Goal: Task Accomplishment & Management: Manage account settings

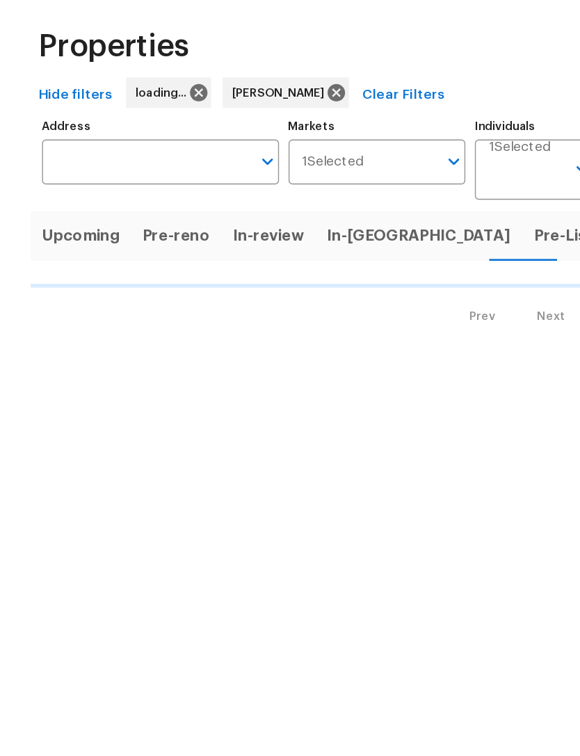
scroll to position [54, 0]
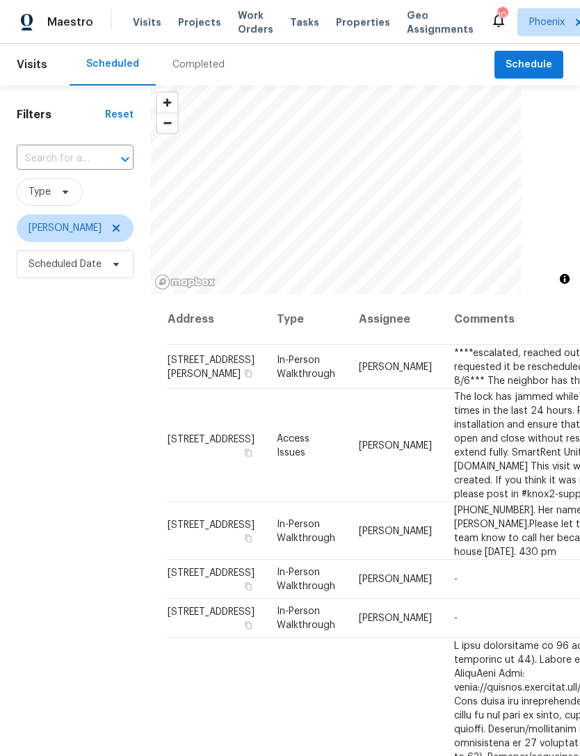
click at [71, 152] on input "text" at bounding box center [56, 159] width 78 height 22
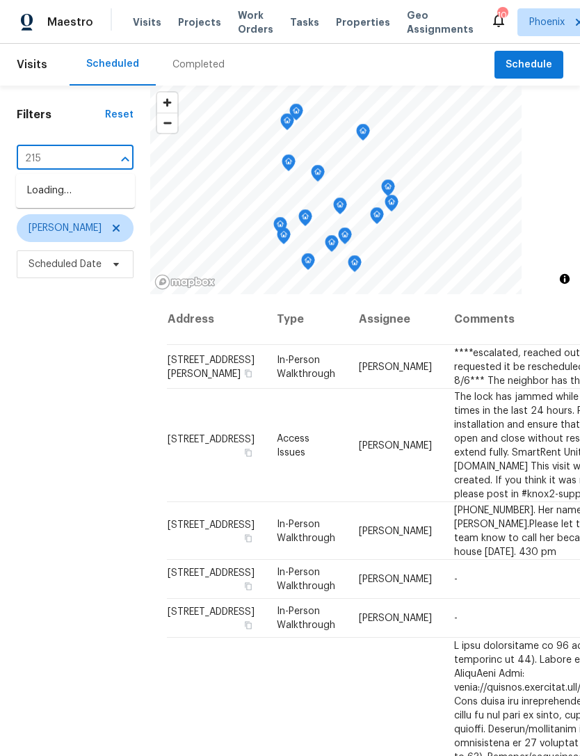
type input "2155"
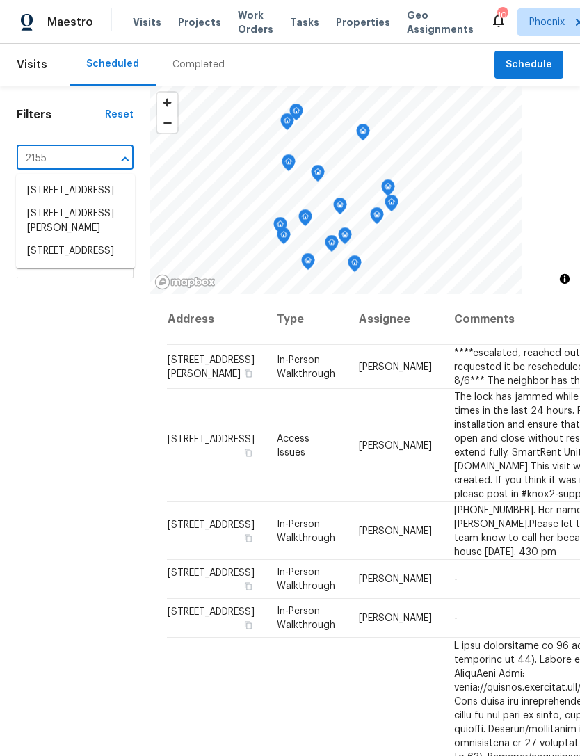
click at [74, 263] on li "[STREET_ADDRESS]" at bounding box center [75, 251] width 119 height 23
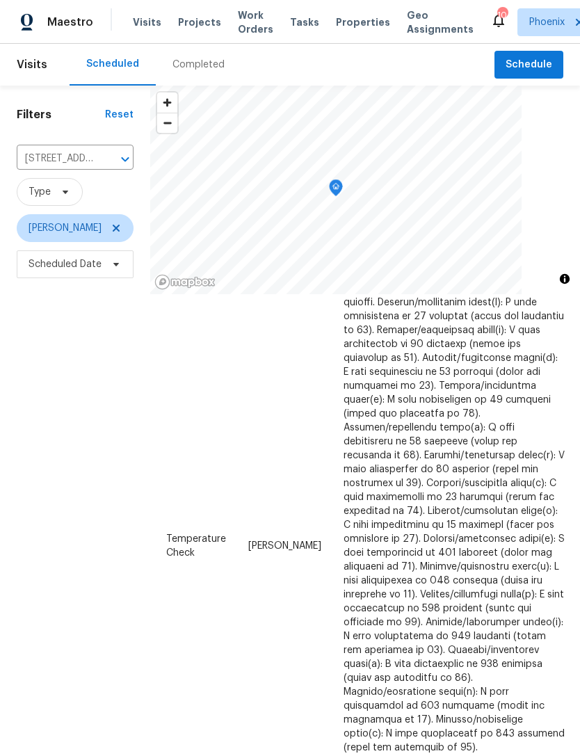
scroll to position [134, 110]
click at [0, 0] on icon at bounding box center [0, 0] width 0 height 0
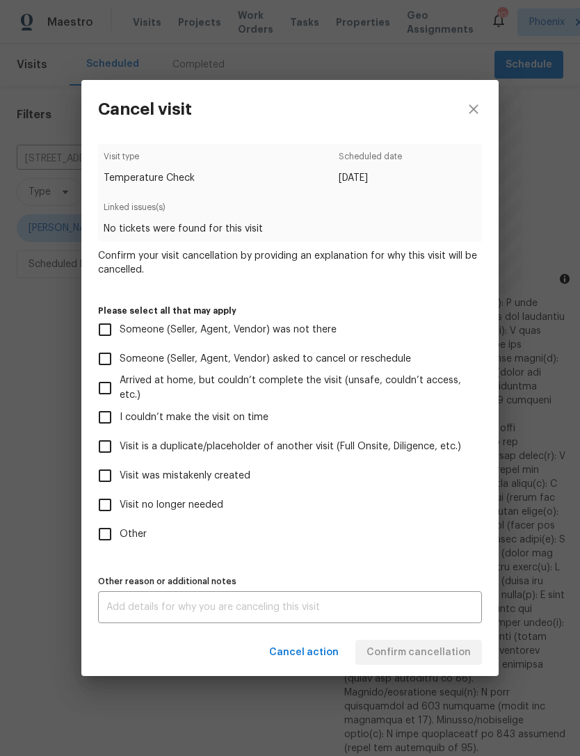
click at [106, 511] on input "Visit no longer needed" at bounding box center [104, 504] width 29 height 29
checkbox input "true"
click at [242, 612] on textarea at bounding box center [289, 608] width 367 height 10
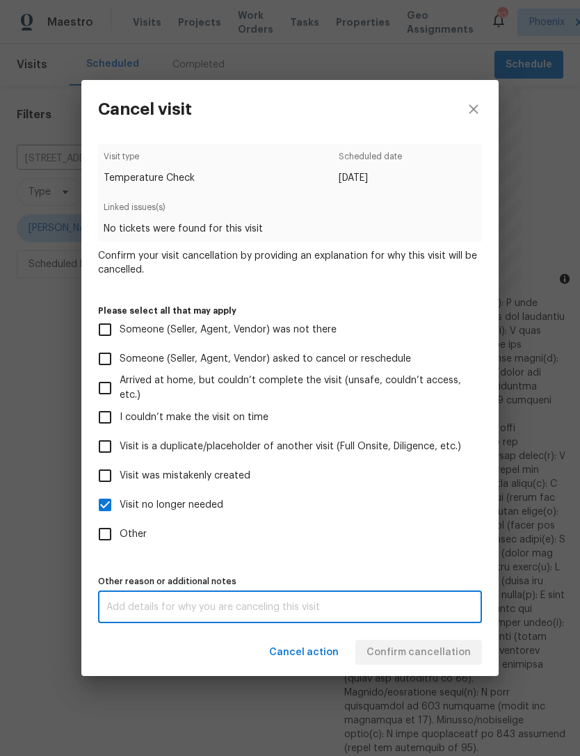
scroll to position [45, 0]
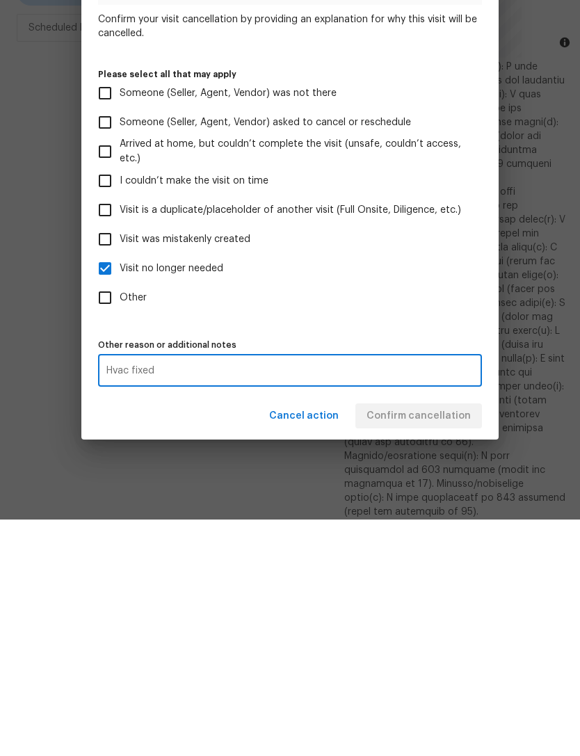
type textarea "Hvac fixed"
click at [450, 520] on label "Other" at bounding box center [280, 534] width 381 height 29
click at [120, 520] on input "Other" at bounding box center [104, 534] width 29 height 29
checkbox input "true"
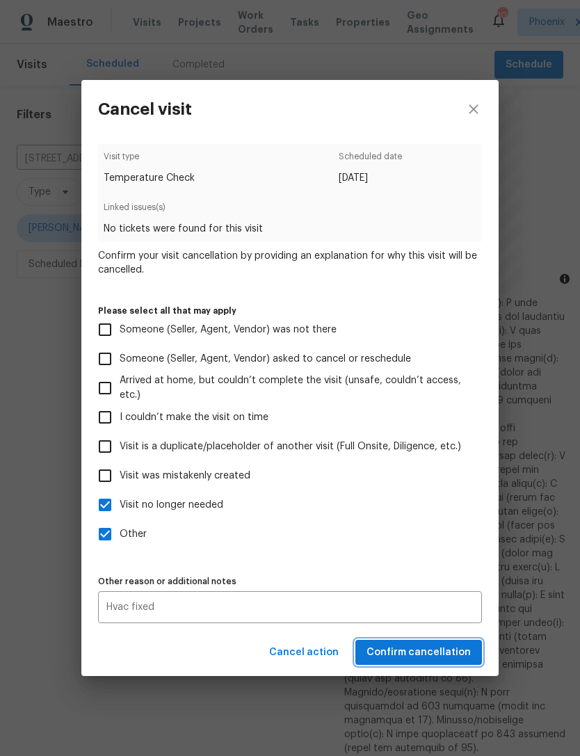
click at [431, 658] on span "Confirm cancellation" at bounding box center [419, 652] width 104 height 17
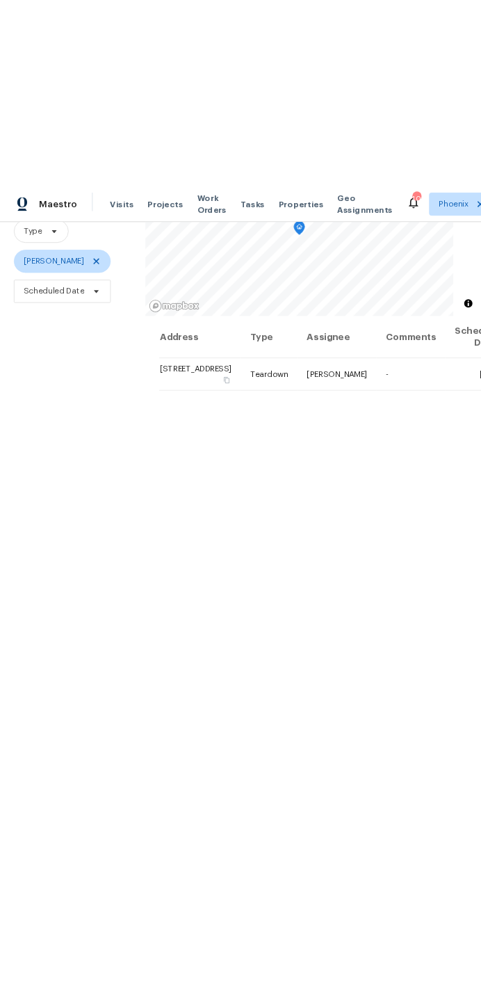
scroll to position [134, 0]
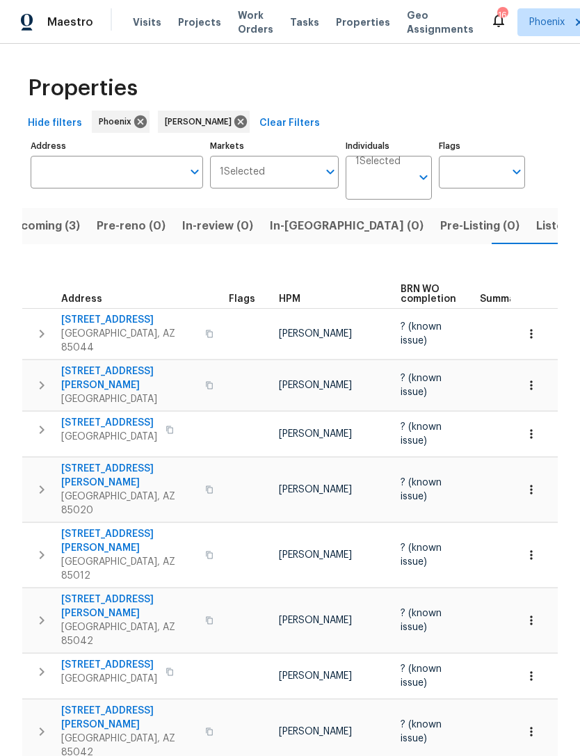
scroll to position [0, 28]
click at [153, 17] on span "Visits" at bounding box center [147, 22] width 29 height 14
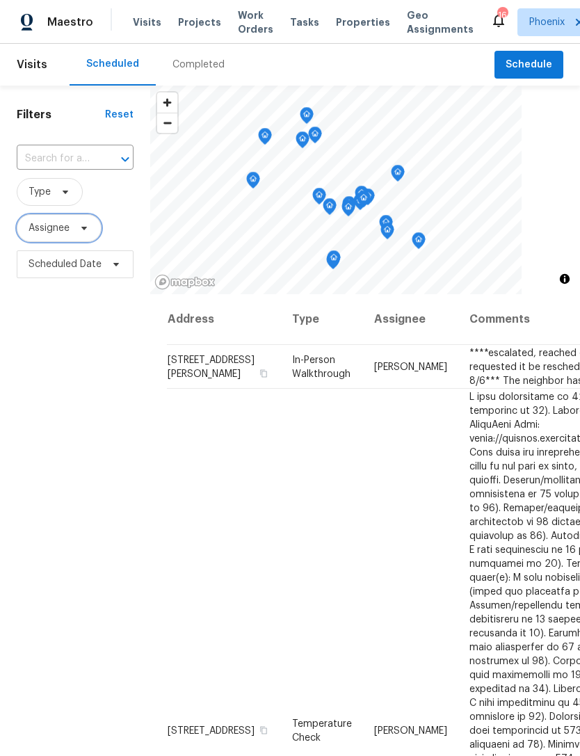
click at [55, 231] on span "Assignee" at bounding box center [49, 228] width 41 height 14
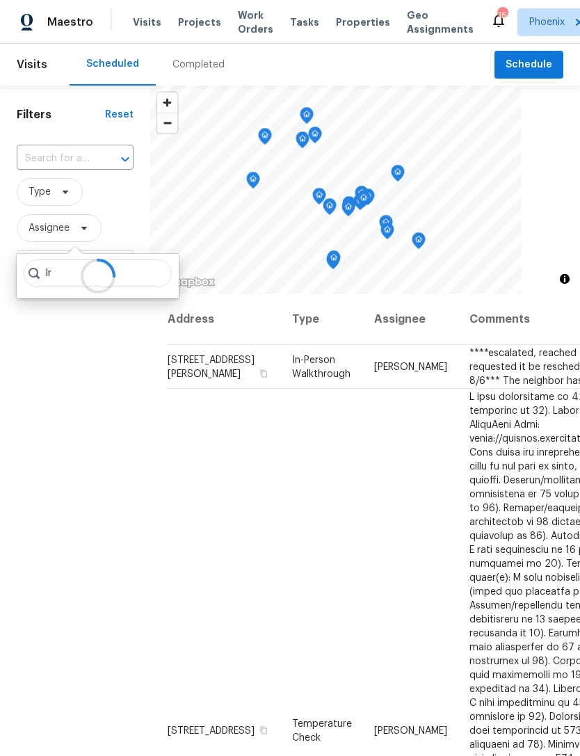
type input "I"
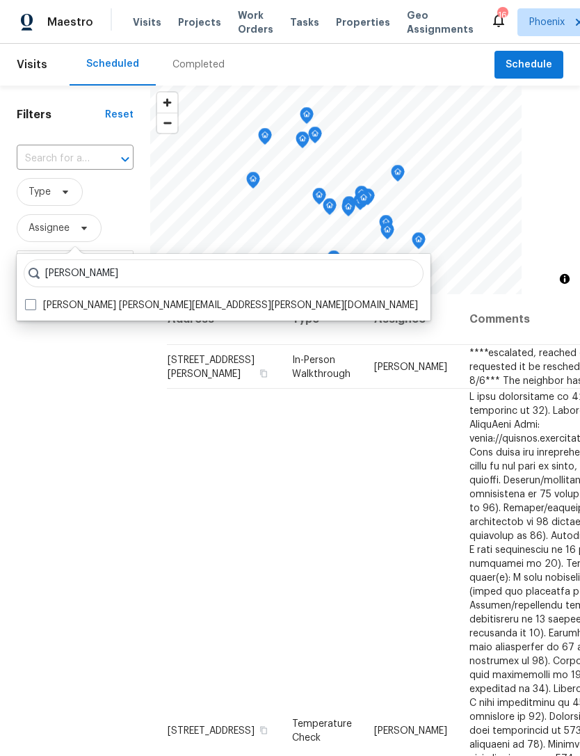
type input "Brian born"
click at [93, 298] on label "Brian Borntrager brian.borntrager@opendoor.com" at bounding box center [221, 305] width 393 height 14
click at [34, 298] on input "Brian Borntrager brian.borntrager@opendoor.com" at bounding box center [29, 302] width 9 height 9
checkbox input "true"
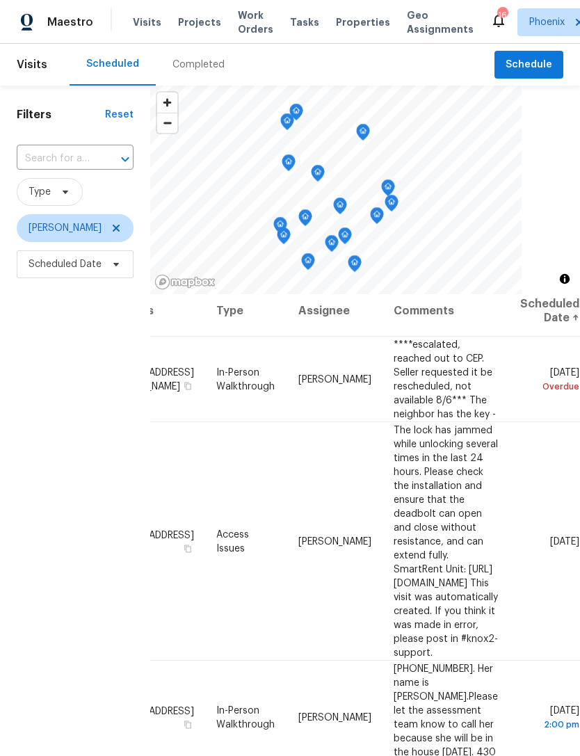
scroll to position [8, 117]
click at [0, 0] on icon at bounding box center [0, 0] width 0 height 0
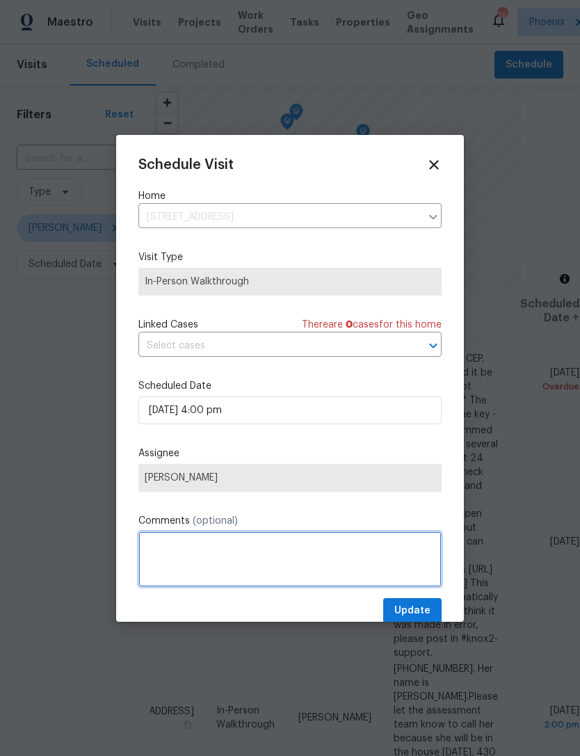
click at [298, 545] on textarea at bounding box center [289, 560] width 303 height 56
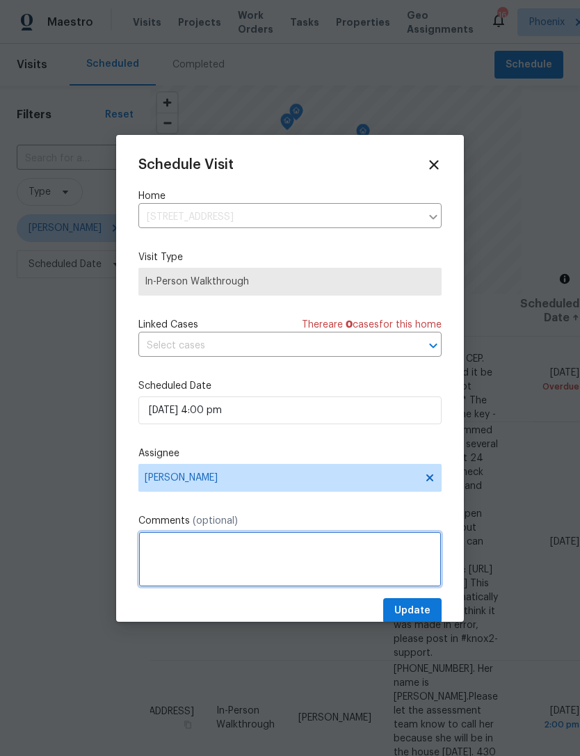
scroll to position [45, 0]
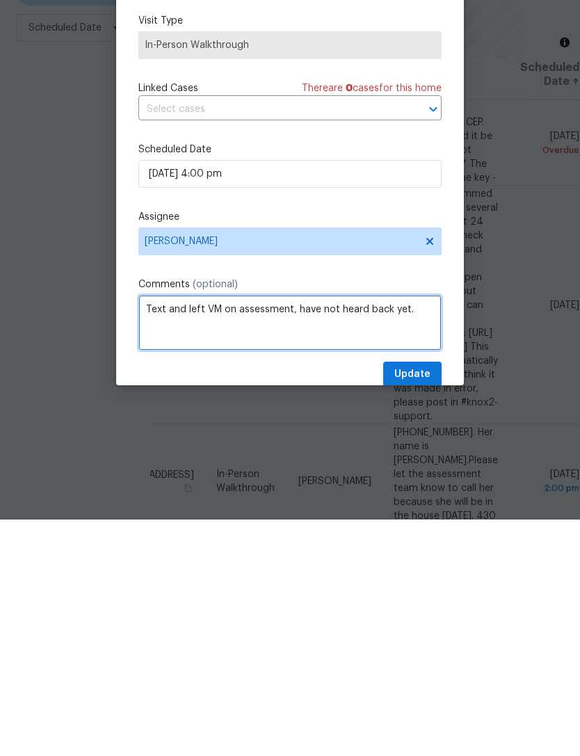
type textarea "Text and left VM on assessment, have not heard back yet."
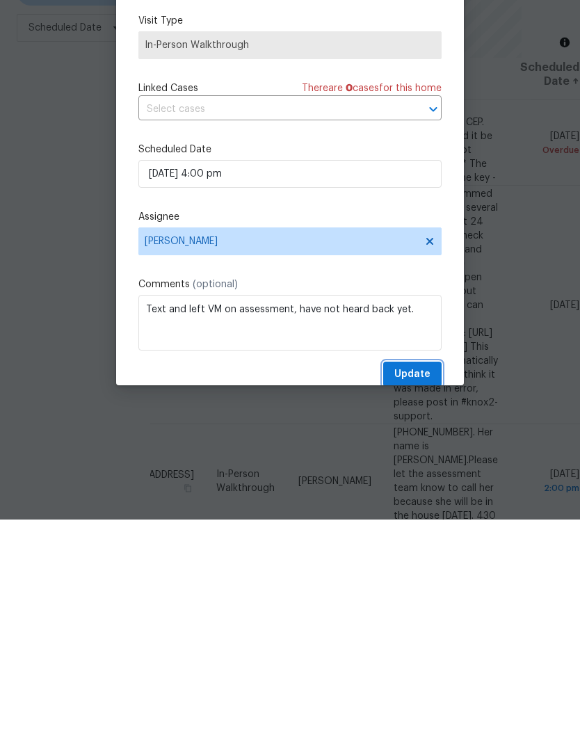
click at [428, 603] on span "Update" at bounding box center [412, 611] width 36 height 17
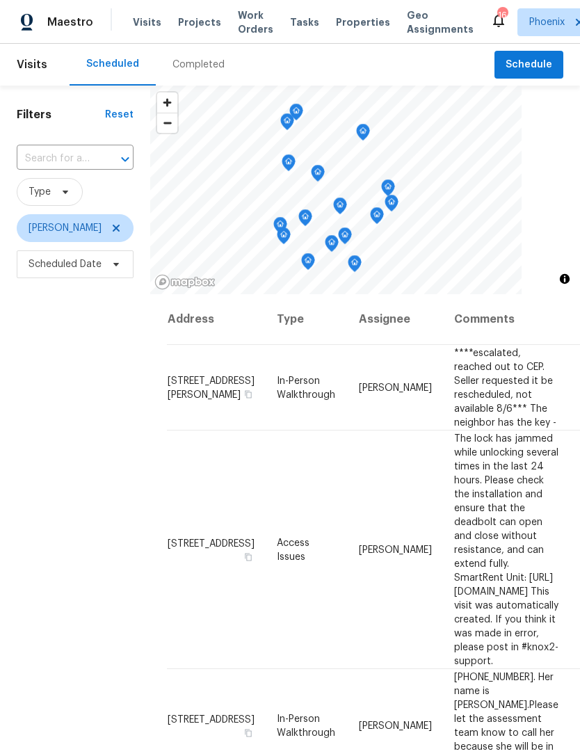
scroll to position [0, 0]
